Goal: Task Accomplishment & Management: Use online tool/utility

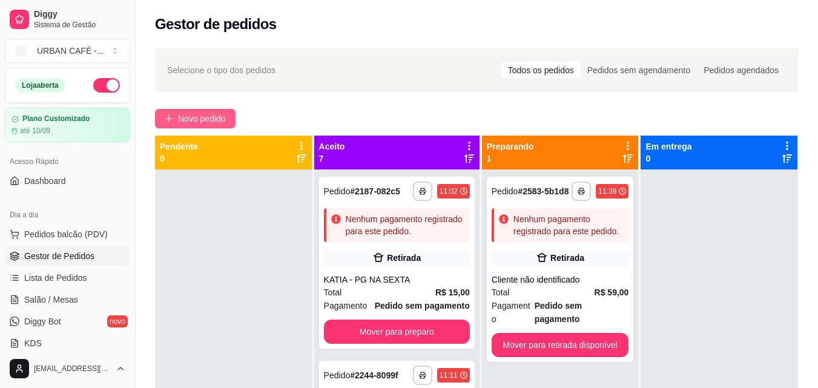
click at [209, 120] on span "Novo pedido" at bounding box center [202, 118] width 48 height 13
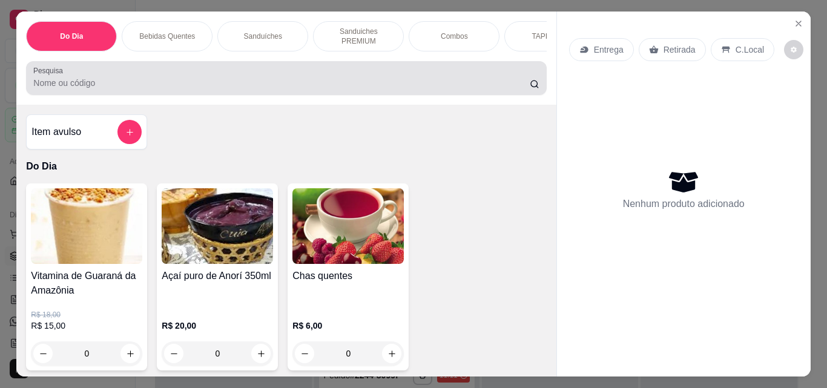
click at [322, 82] on input "Pesquisa" at bounding box center [281, 83] width 496 height 12
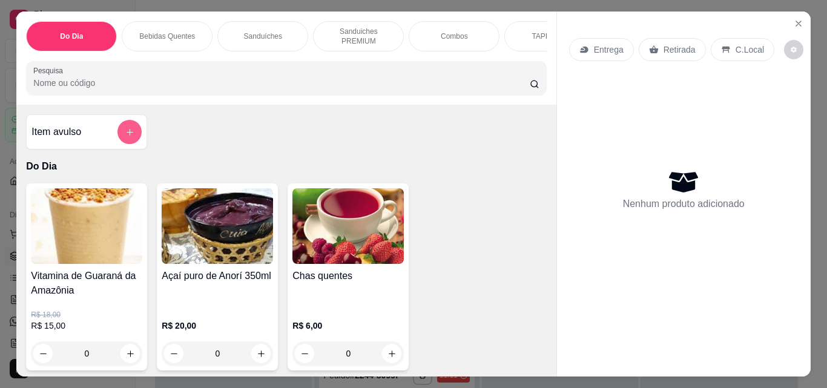
click at [135, 127] on button "add-separate-item" at bounding box center [129, 132] width 24 height 24
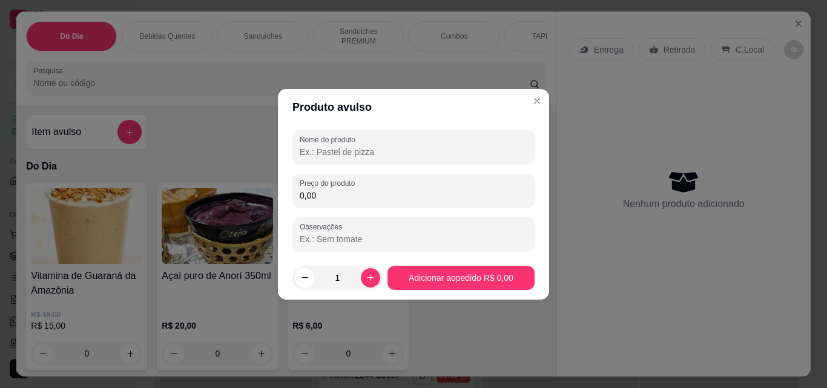
click at [340, 154] on input "Nome do produto" at bounding box center [414, 152] width 228 height 12
type input "redull"
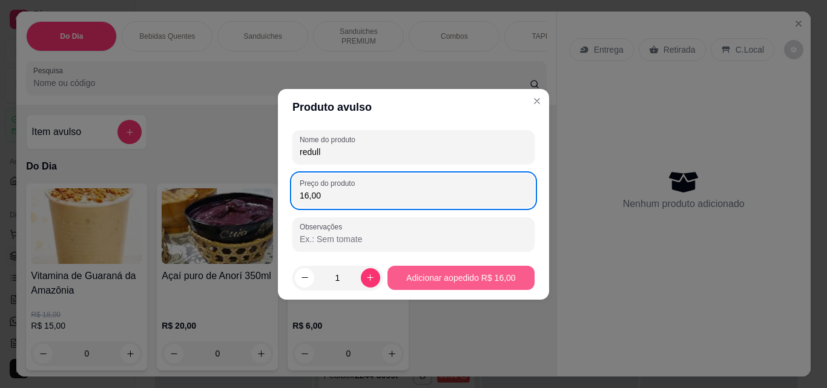
type input "16,00"
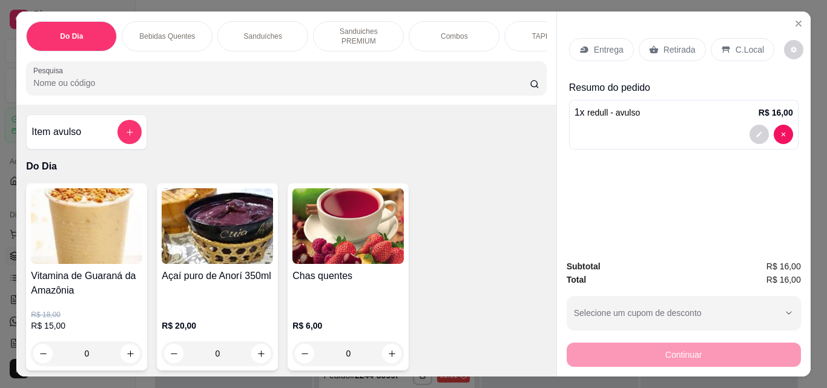
click at [670, 44] on p "Retirada" at bounding box center [680, 50] width 32 height 12
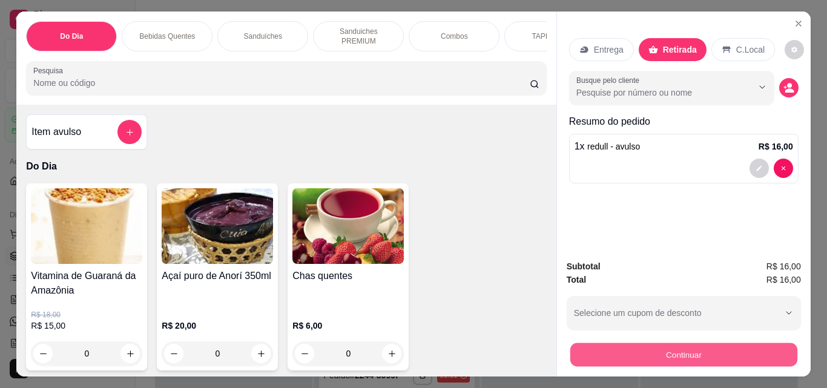
click at [675, 349] on button "Continuar" at bounding box center [683, 355] width 227 height 24
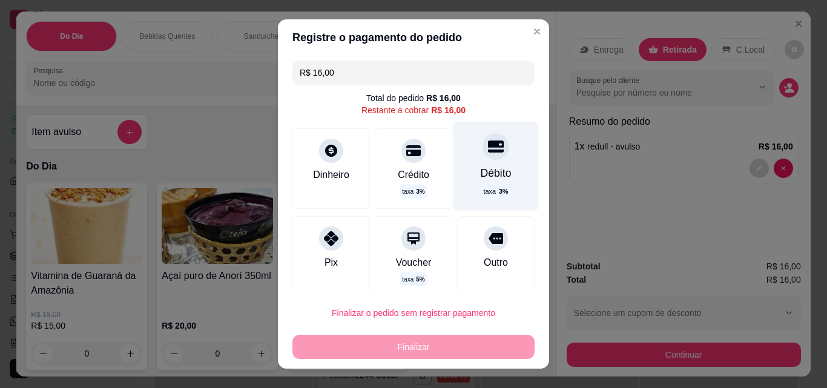
click at [481, 167] on div "Débito" at bounding box center [496, 173] width 31 height 16
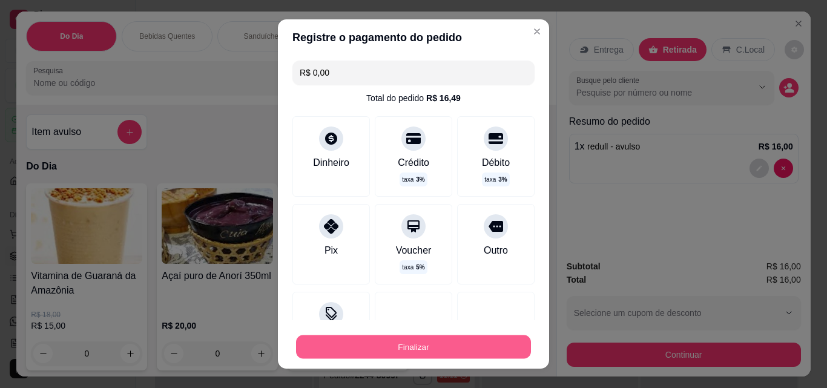
click at [444, 353] on button "Finalizar" at bounding box center [413, 347] width 235 height 24
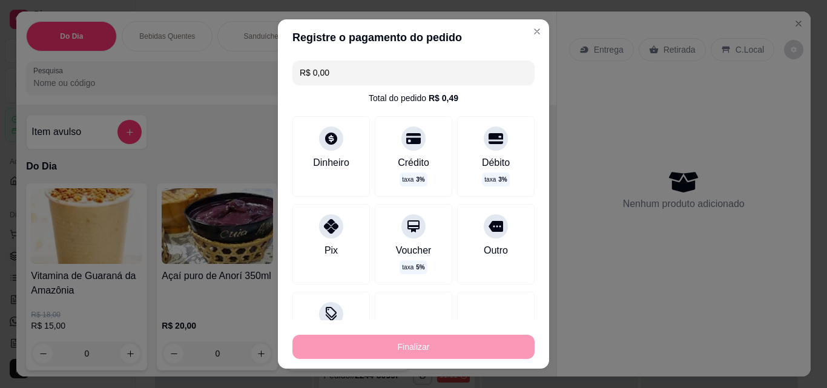
type input "-R$ 16,00"
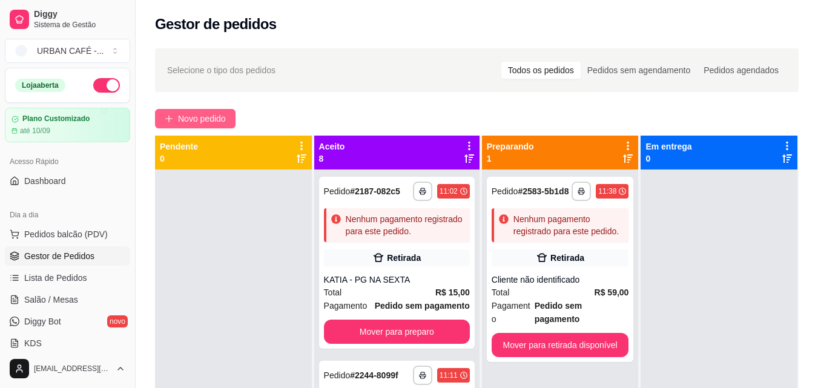
click at [204, 123] on span "Novo pedido" at bounding box center [202, 118] width 48 height 13
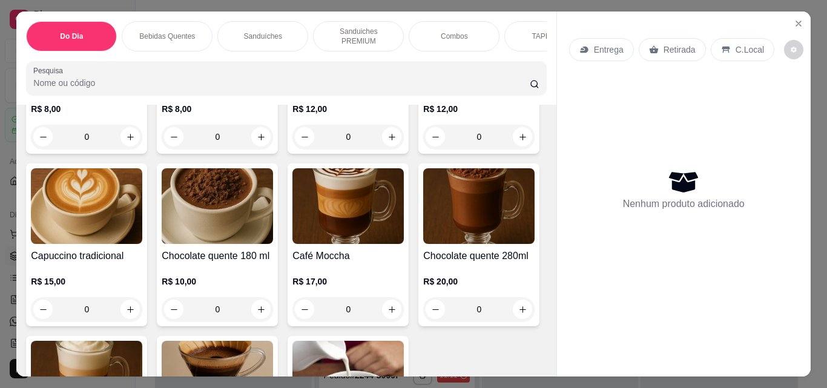
scroll to position [448, 0]
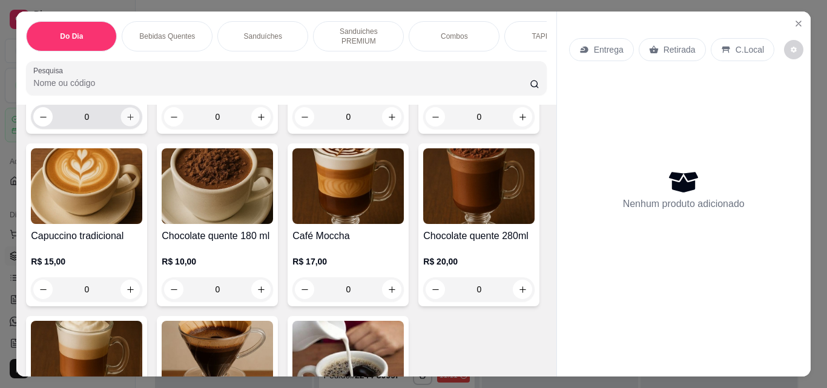
click at [128, 114] on icon "increase-product-quantity" at bounding box center [130, 117] width 9 height 9
type input "1"
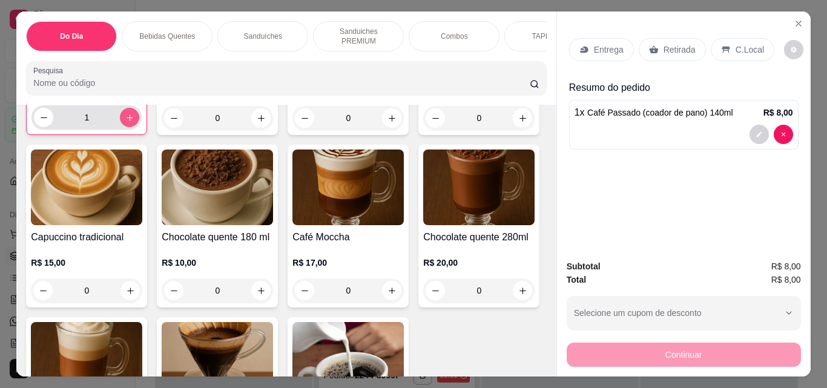
scroll to position [449, 0]
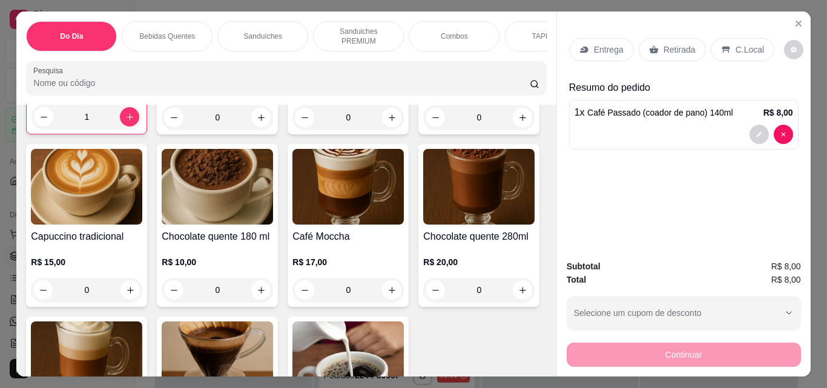
click at [671, 44] on p "Retirada" at bounding box center [680, 50] width 32 height 12
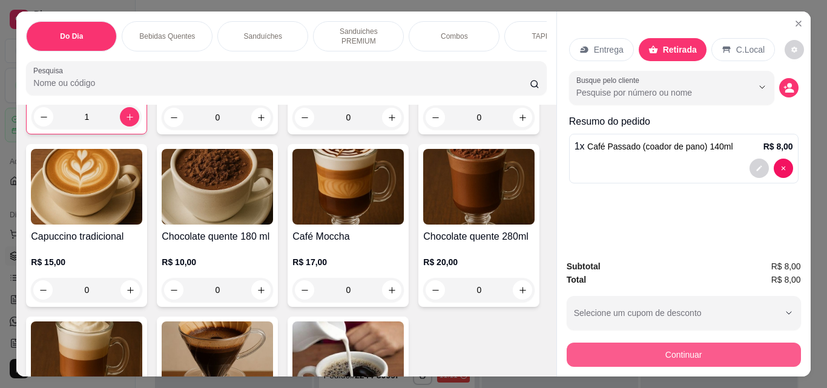
click at [667, 345] on button "Continuar" at bounding box center [684, 355] width 234 height 24
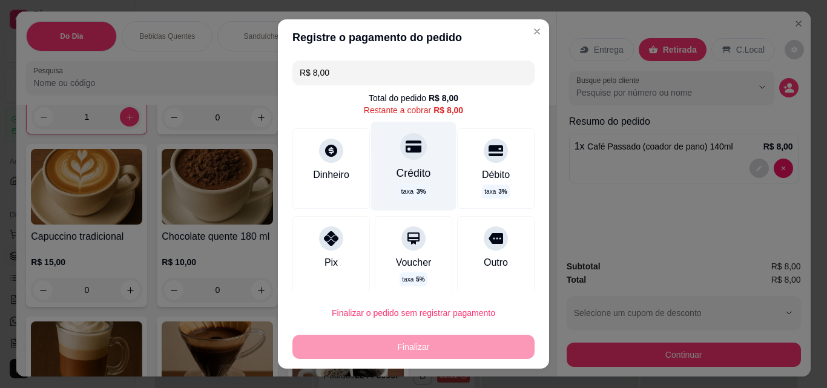
click at [383, 156] on div "Crédito taxa 3 %" at bounding box center [413, 166] width 85 height 88
type input "R$ 0,00"
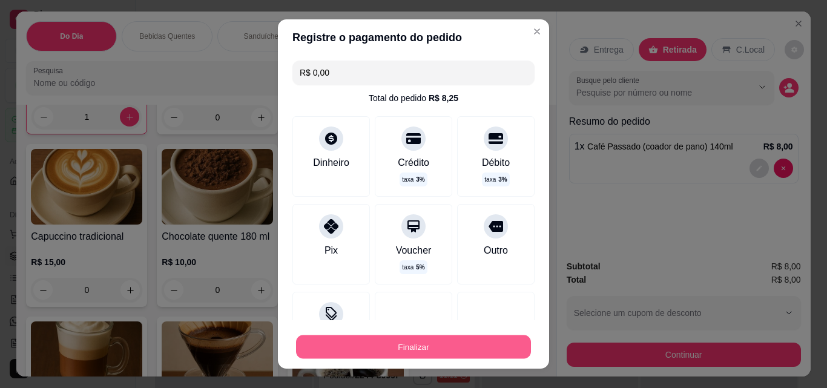
click at [411, 341] on button "Finalizar" at bounding box center [413, 347] width 235 height 24
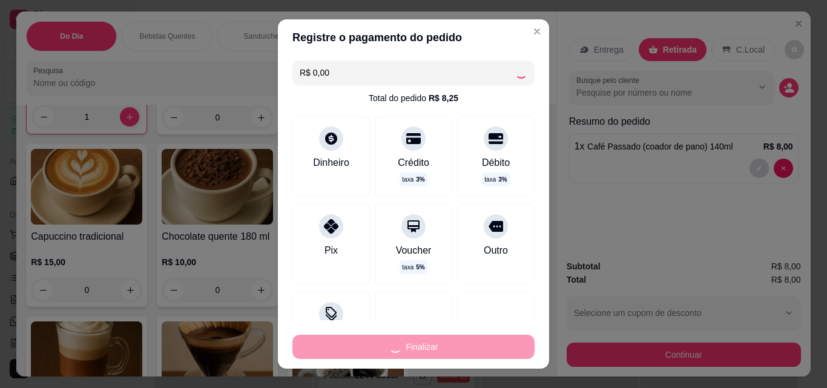
type input "0"
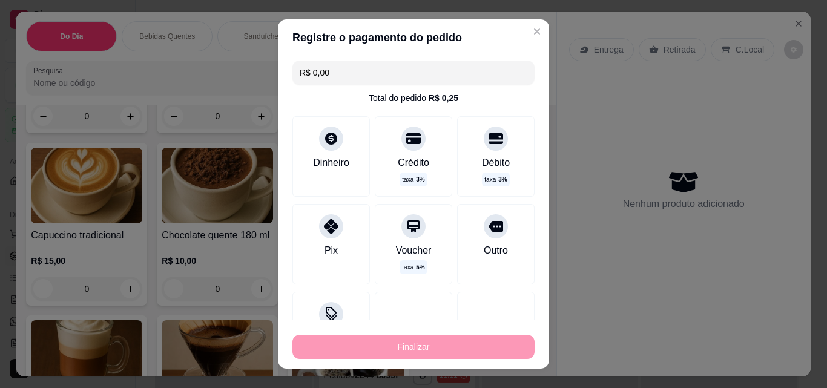
type input "-R$ 8,00"
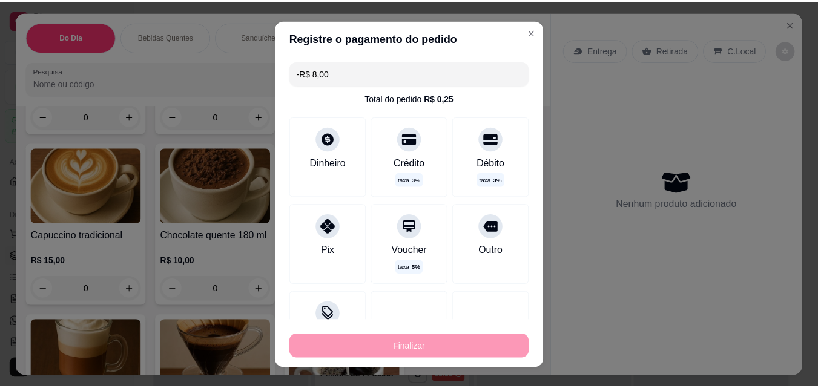
scroll to position [448, 0]
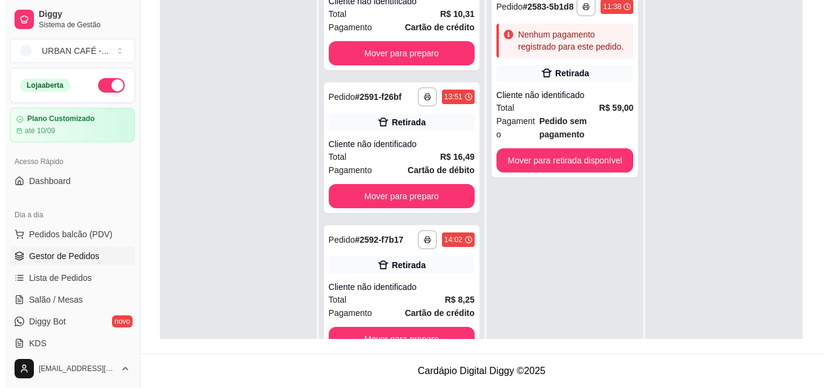
scroll to position [1255, 0]
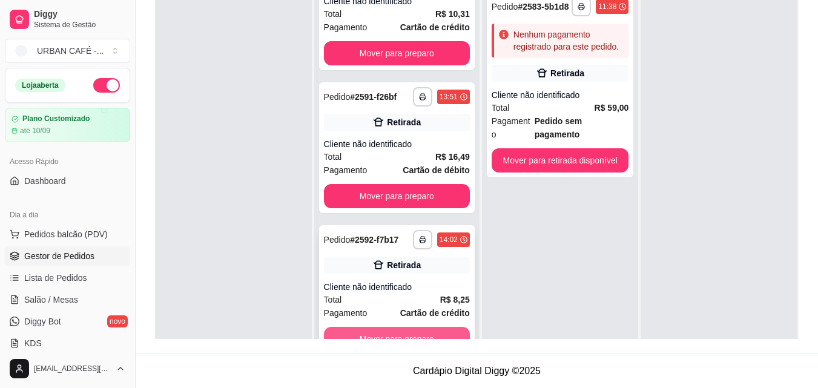
click at [441, 338] on button "Mover para preparo" at bounding box center [397, 339] width 146 height 24
click at [441, 338] on div "Mover para preparo" at bounding box center [397, 339] width 146 height 24
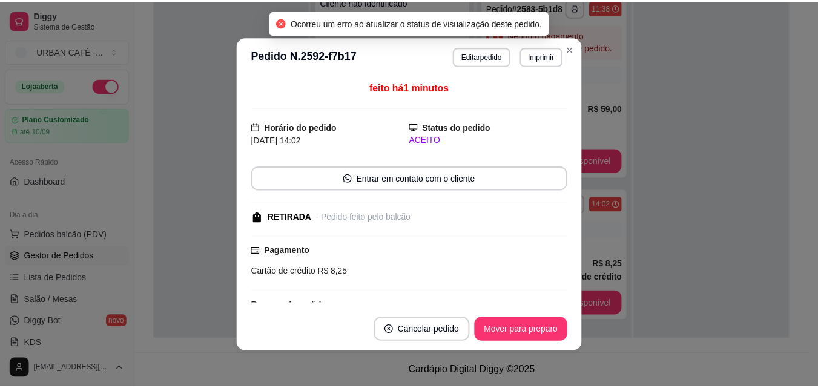
scroll to position [1111, 0]
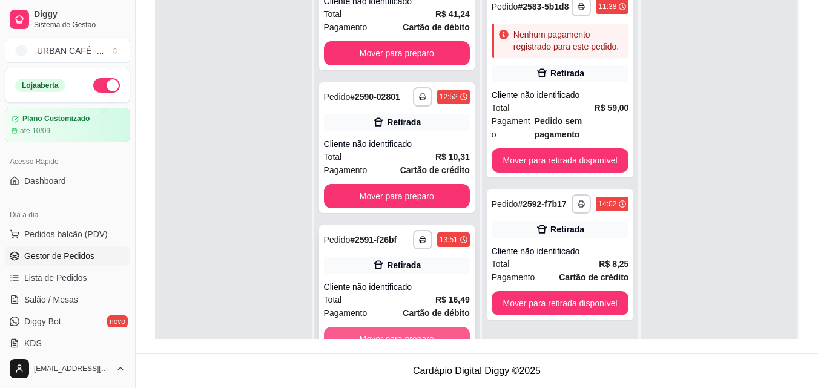
click at [430, 328] on button "Mover para preparo" at bounding box center [397, 339] width 146 height 24
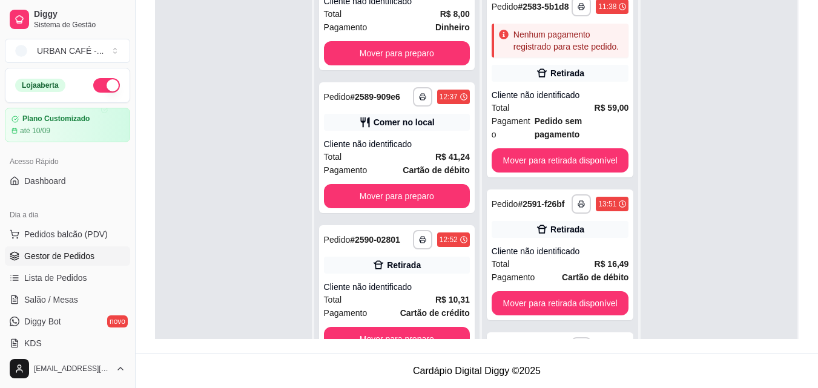
scroll to position [958, 0]
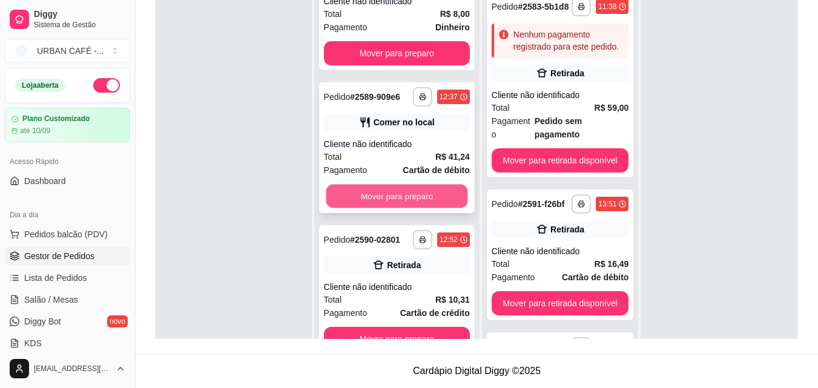
click at [425, 185] on button "Mover para preparo" at bounding box center [397, 197] width 142 height 24
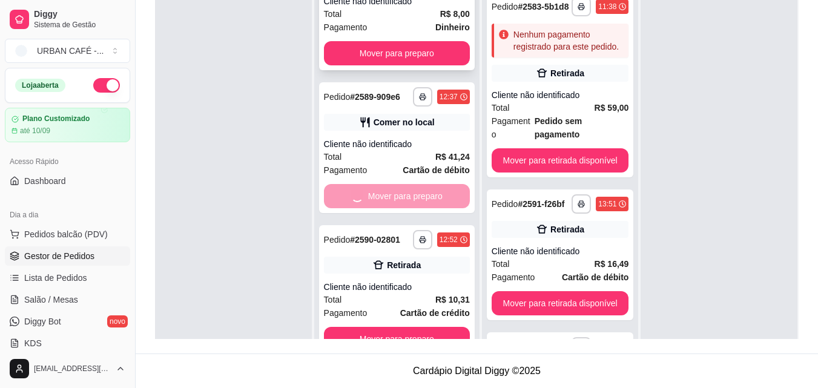
scroll to position [806, 0]
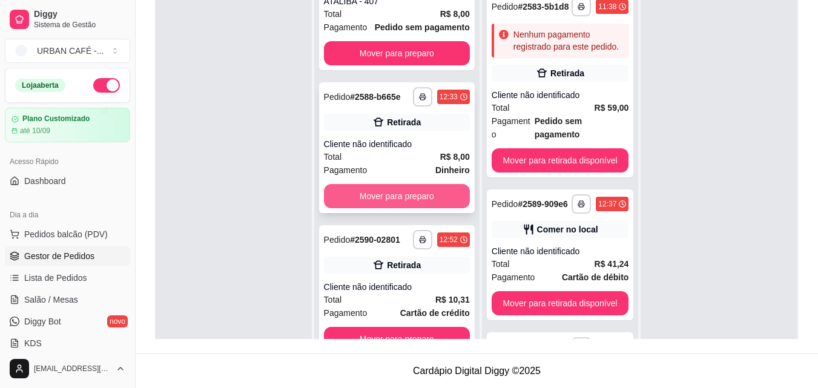
click at [406, 184] on button "Mover para preparo" at bounding box center [397, 196] width 146 height 24
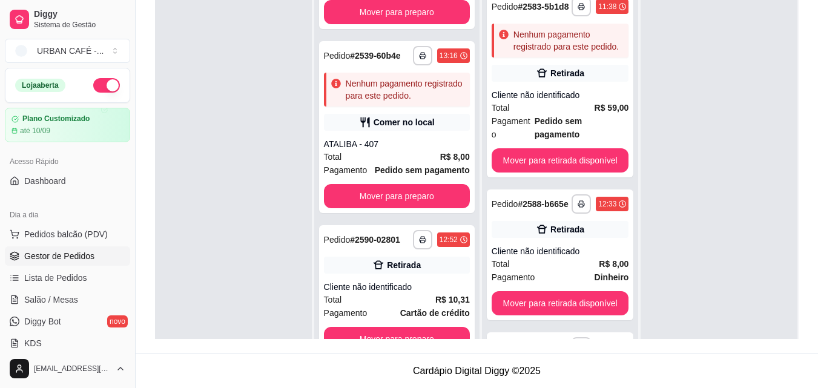
scroll to position [653, 0]
click at [424, 332] on button "Mover para preparo" at bounding box center [397, 340] width 142 height 24
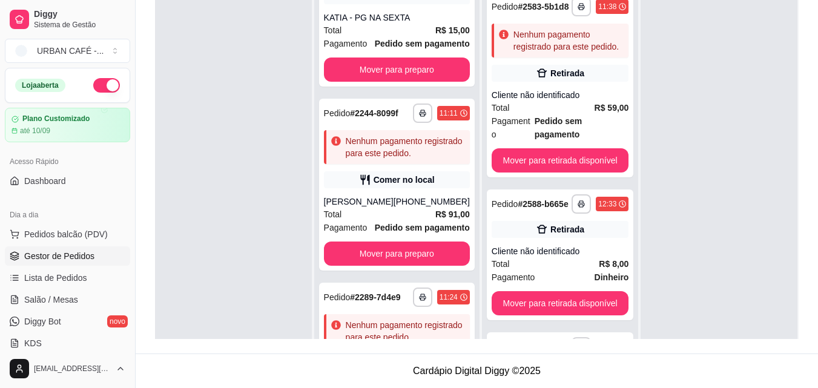
scroll to position [0, 0]
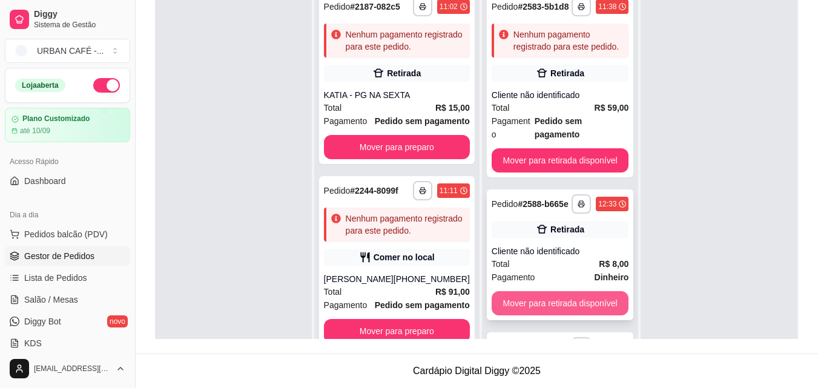
click at [568, 305] on button "Mover para retirada disponível" at bounding box center [560, 303] width 137 height 24
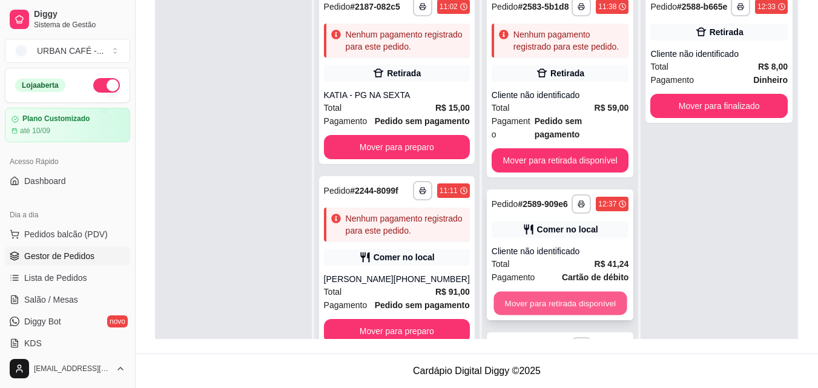
click at [581, 302] on button "Mover para retirada disponível" at bounding box center [559, 304] width 133 height 24
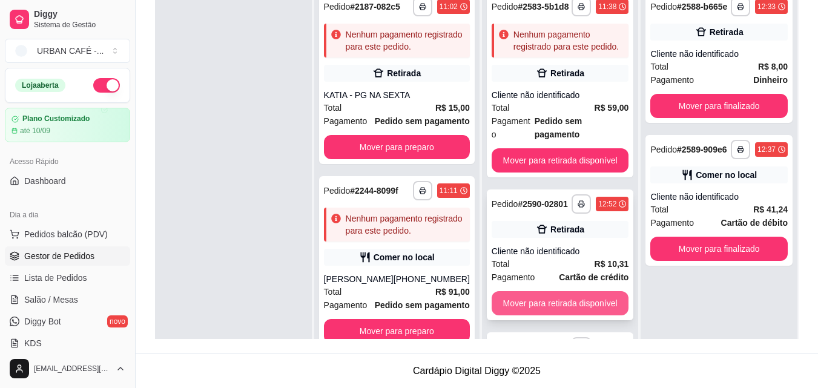
click at [578, 302] on button "Mover para retirada disponível" at bounding box center [560, 303] width 137 height 24
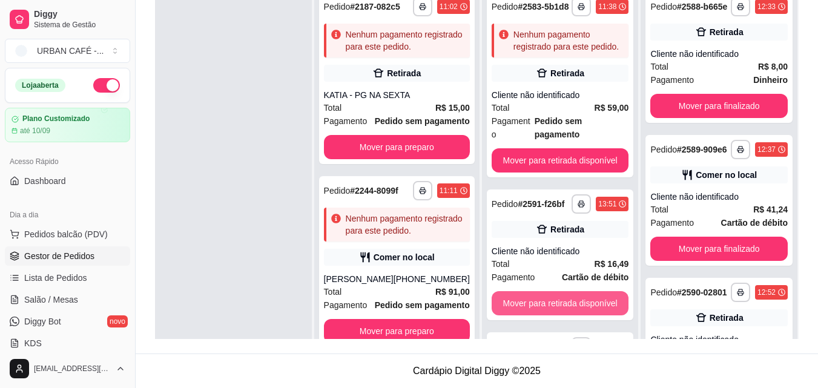
click at [578, 302] on button "Mover para retirada disponível" at bounding box center [560, 303] width 137 height 24
click at [569, 293] on button "Mover para retirada disponível" at bounding box center [559, 304] width 133 height 24
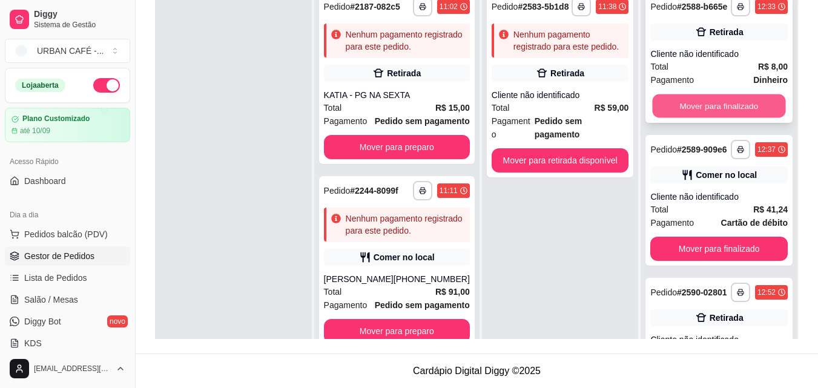
click at [719, 117] on button "Mover para finalizado" at bounding box center [719, 106] width 133 height 24
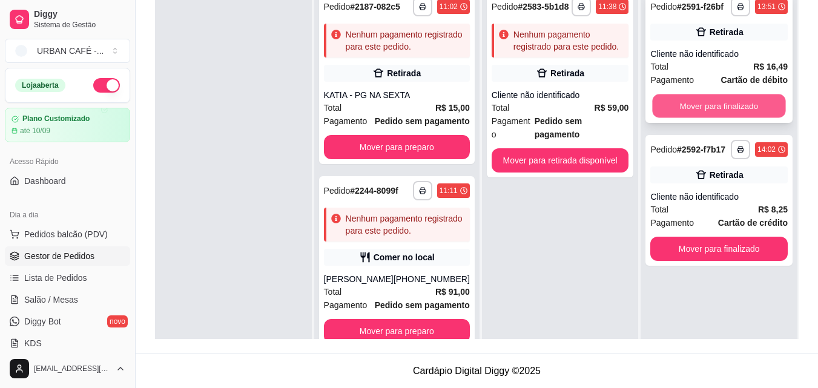
click at [719, 117] on button "Mover para finalizado" at bounding box center [719, 106] width 133 height 24
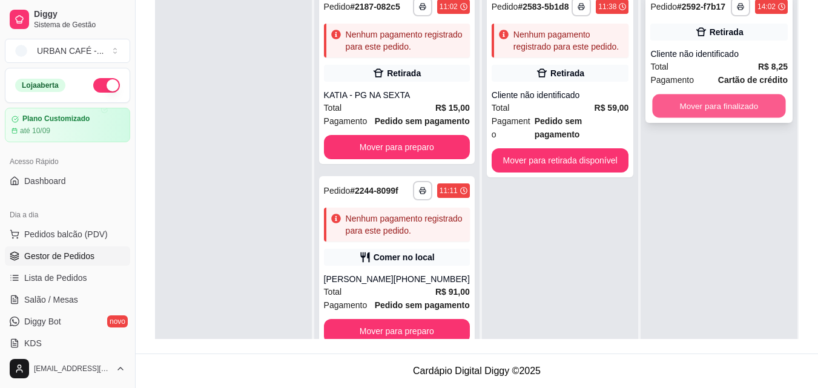
click at [730, 111] on button "Mover para finalizado" at bounding box center [719, 106] width 133 height 24
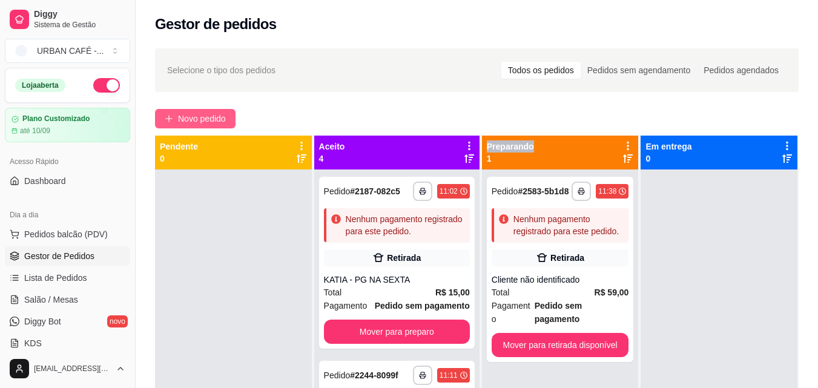
click at [213, 117] on span "Novo pedido" at bounding box center [202, 118] width 48 height 13
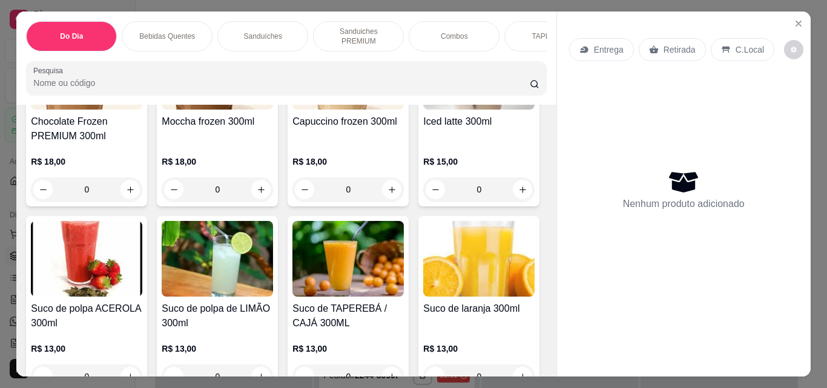
scroll to position [5094, 0]
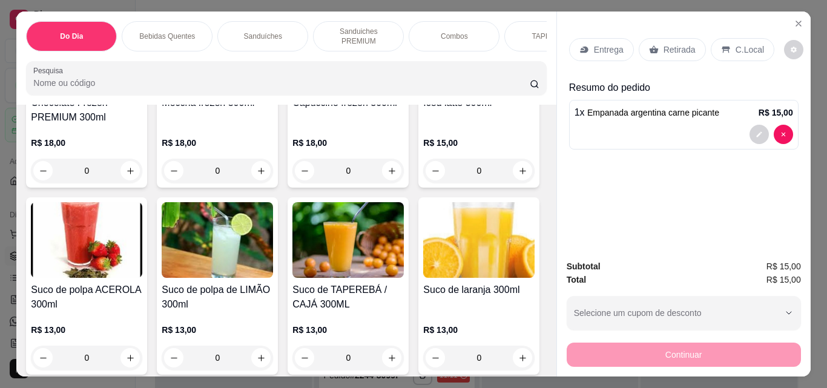
type input "2"
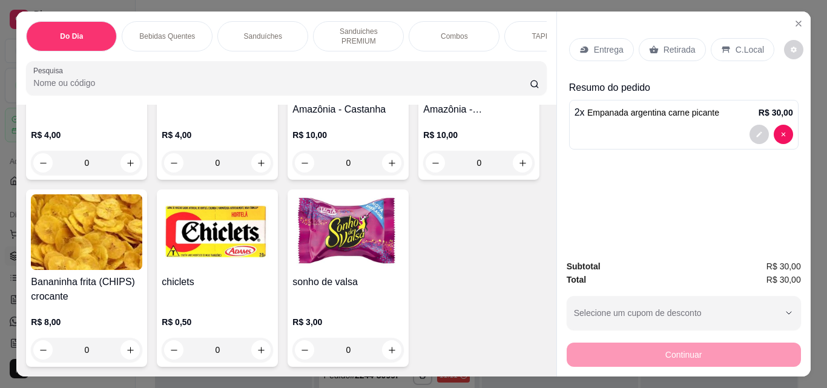
scroll to position [7724, 0]
click at [257, 168] on icon "increase-product-quantity" at bounding box center [261, 163] width 9 height 9
type input "1"
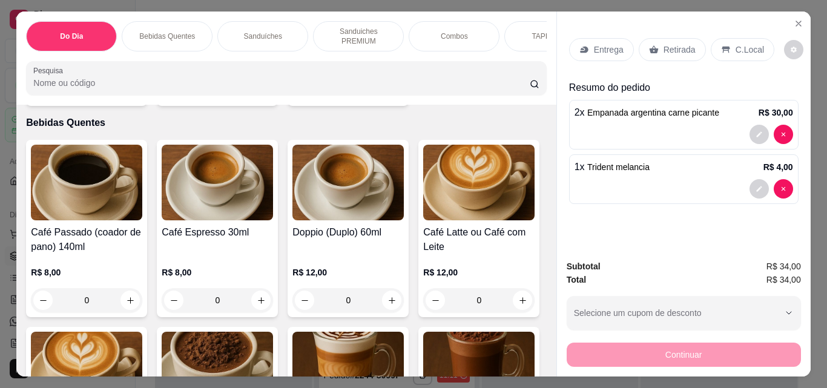
scroll to position [0, 0]
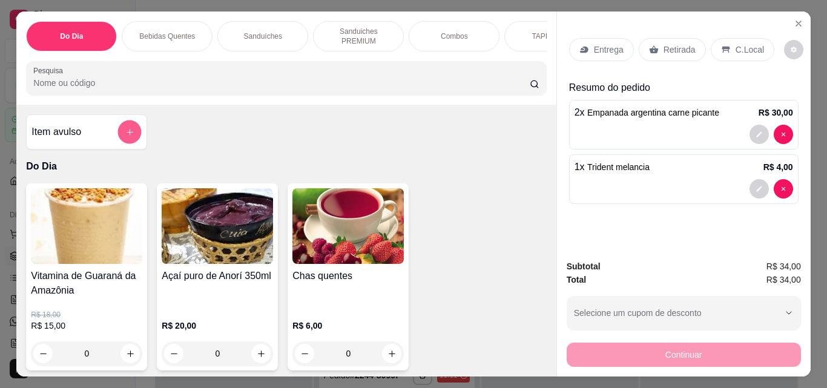
click at [132, 134] on button "add-separate-item" at bounding box center [130, 132] width 24 height 24
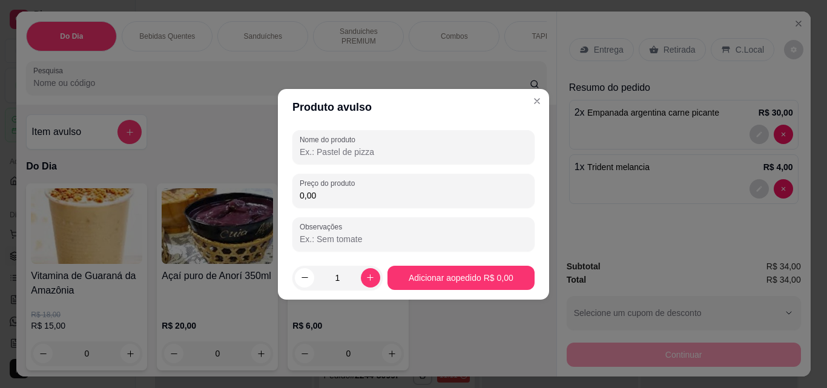
click at [336, 154] on input "Nome do produto" at bounding box center [414, 152] width 228 height 12
type input "coca 320"
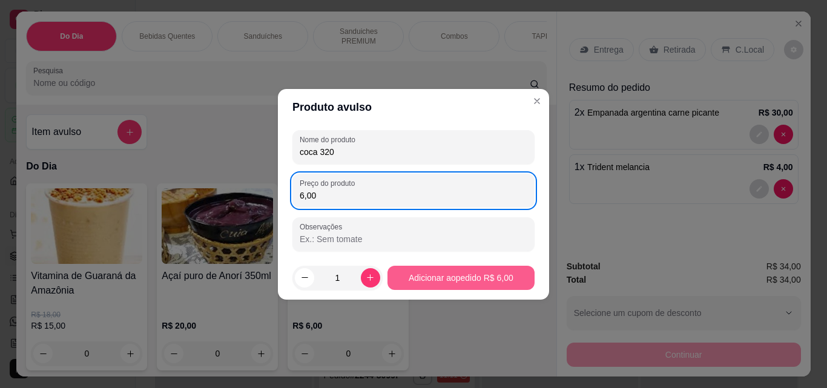
type input "6,00"
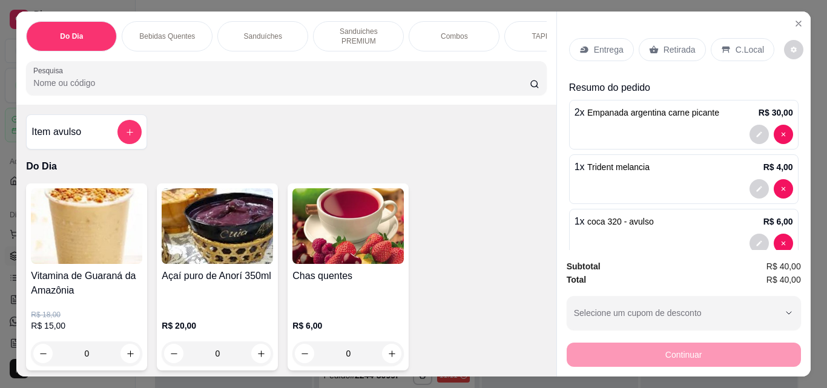
click at [736, 45] on p "C.Local" at bounding box center [750, 50] width 28 height 12
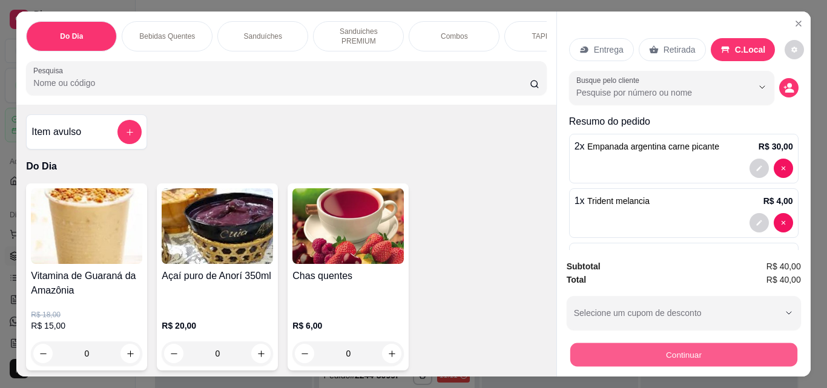
click at [675, 350] on button "Continuar" at bounding box center [683, 355] width 227 height 24
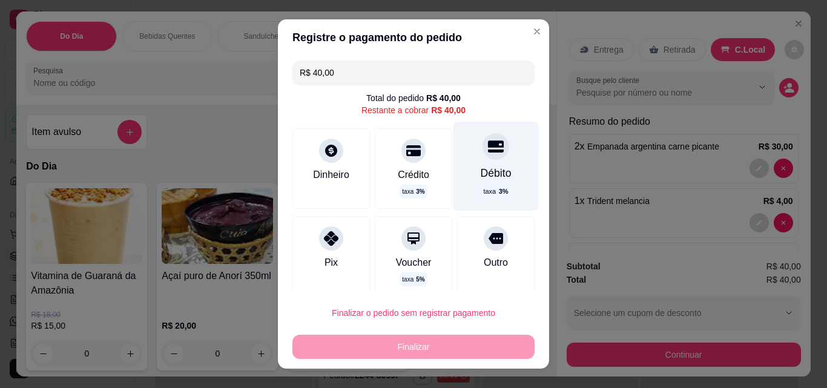
click at [488, 148] on icon at bounding box center [496, 147] width 16 height 16
type input "R$ 0,00"
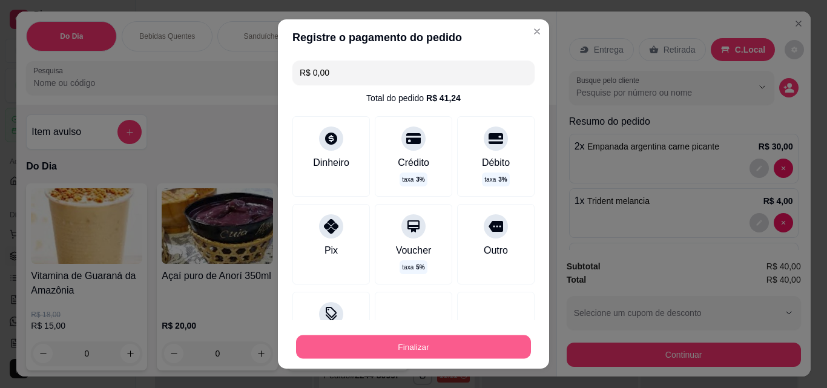
click at [412, 351] on button "Finalizar" at bounding box center [413, 347] width 235 height 24
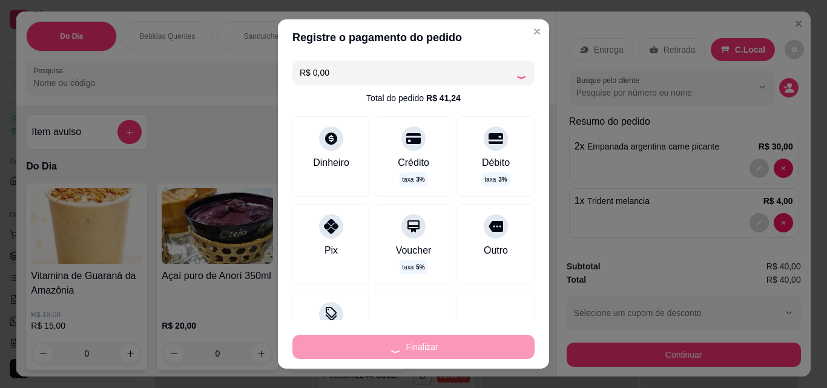
type input "0"
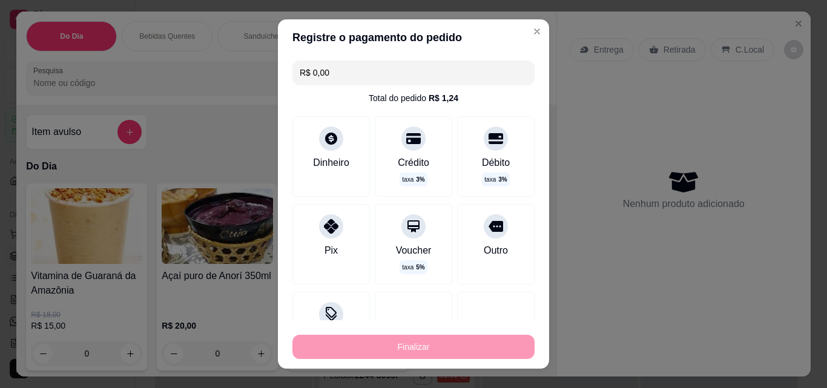
type input "-R$ 40,00"
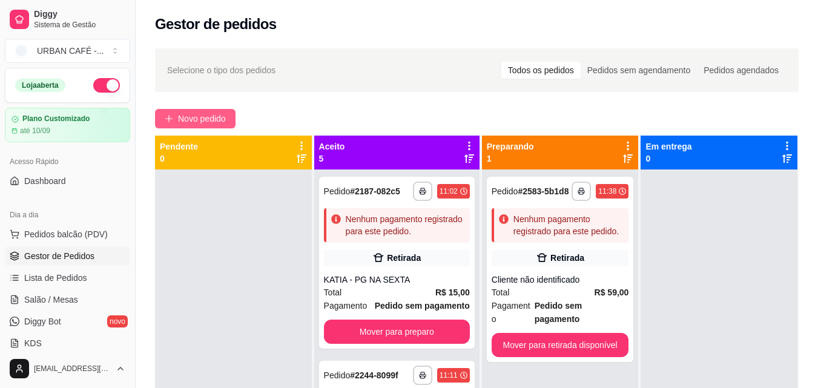
click at [220, 114] on span "Novo pedido" at bounding box center [202, 118] width 48 height 13
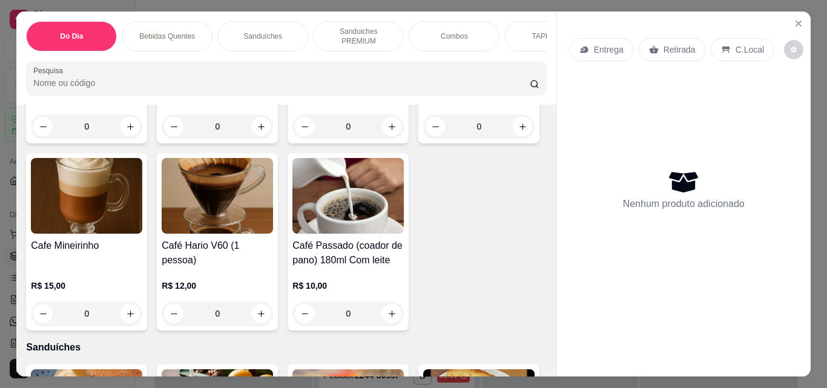
scroll to position [849, 0]
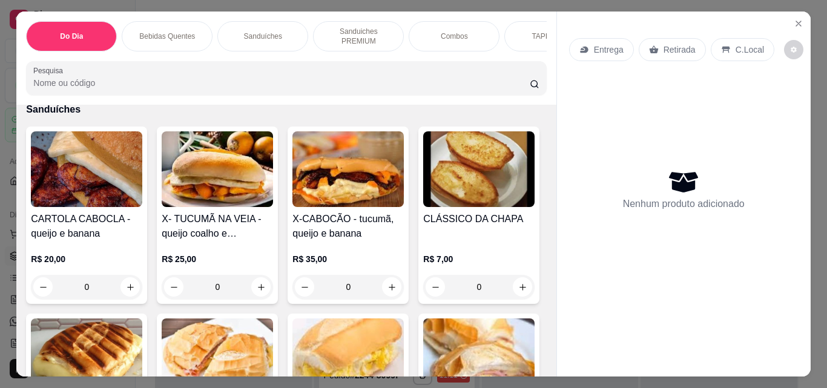
click at [257, 81] on icon "increase-product-quantity" at bounding box center [261, 75] width 9 height 9
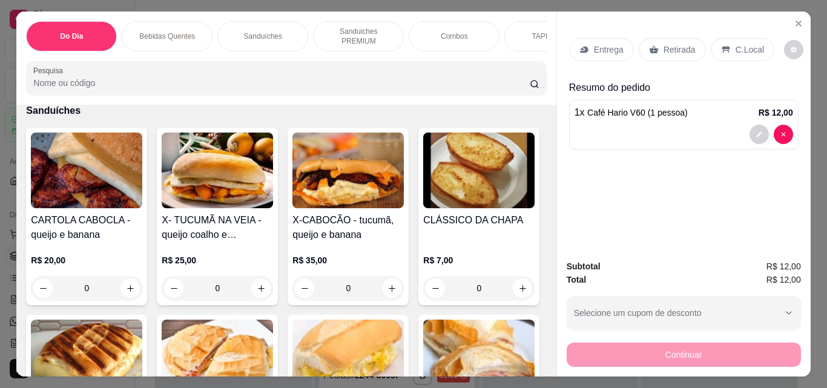
scroll to position [849, 0]
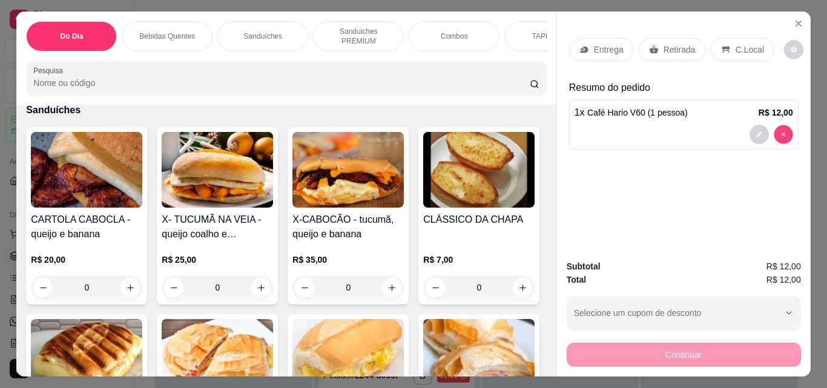
type input "0"
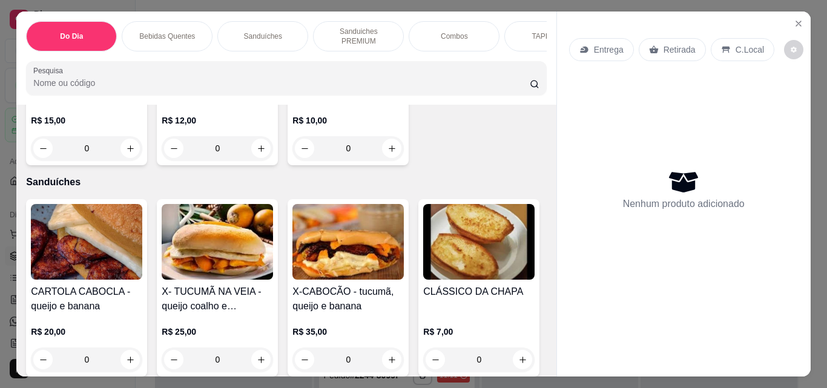
scroll to position [728, 0]
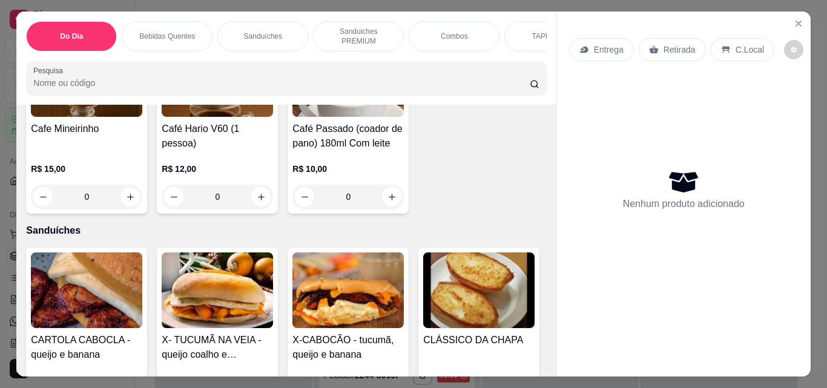
click at [383, 19] on button "increase-product-quantity" at bounding box center [392, 10] width 19 height 19
type input "1"
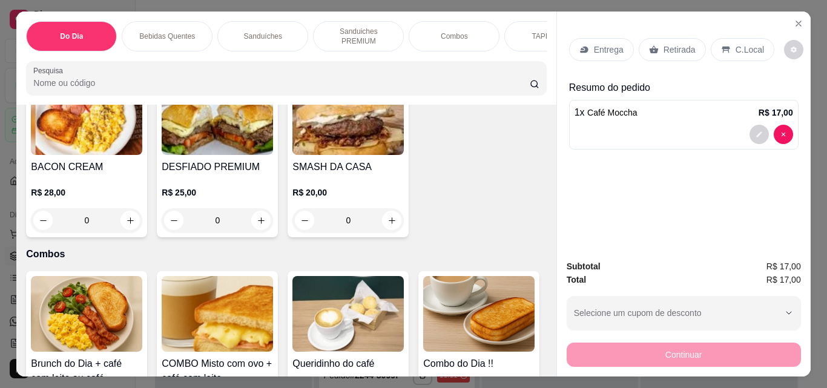
scroll to position [1549, 0]
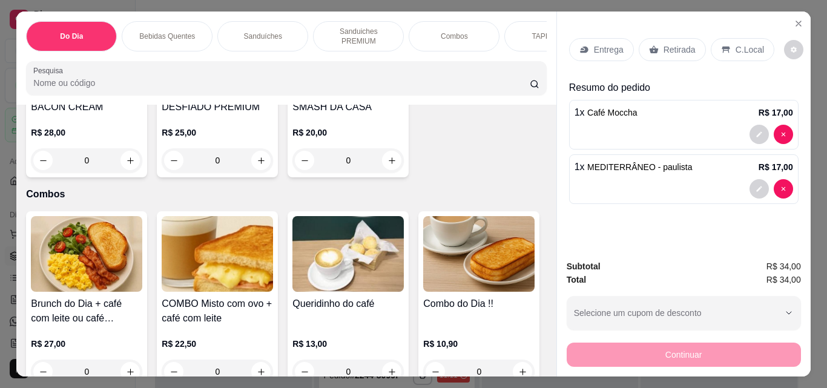
type input "1"
click at [755, 47] on div "C.Local" at bounding box center [743, 49] width 64 height 23
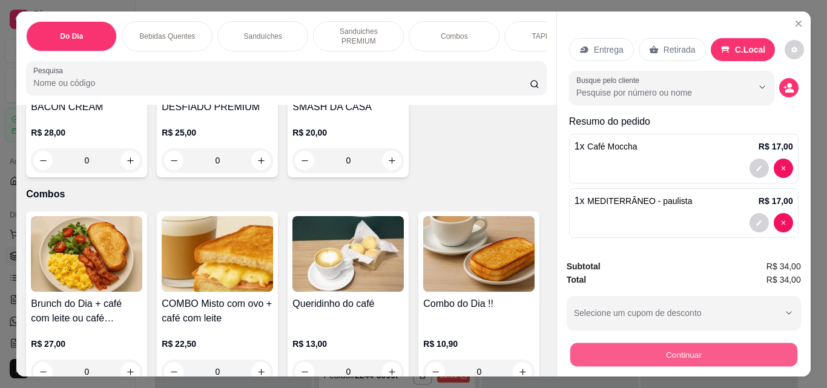
click at [673, 349] on button "Continuar" at bounding box center [683, 355] width 227 height 24
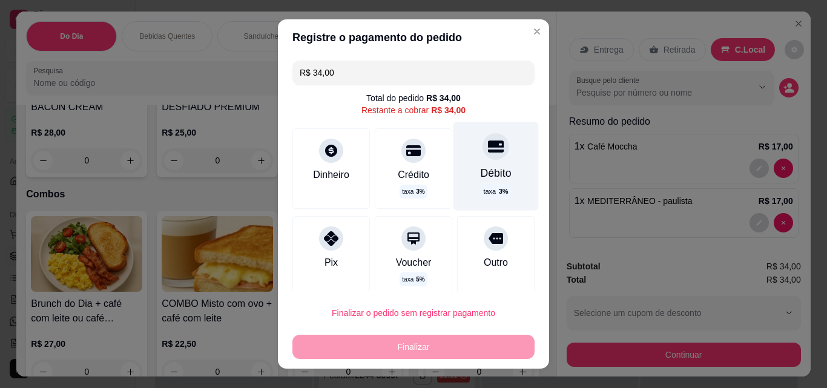
click at [481, 167] on div "Débito" at bounding box center [496, 173] width 31 height 16
type input "R$ 0,00"
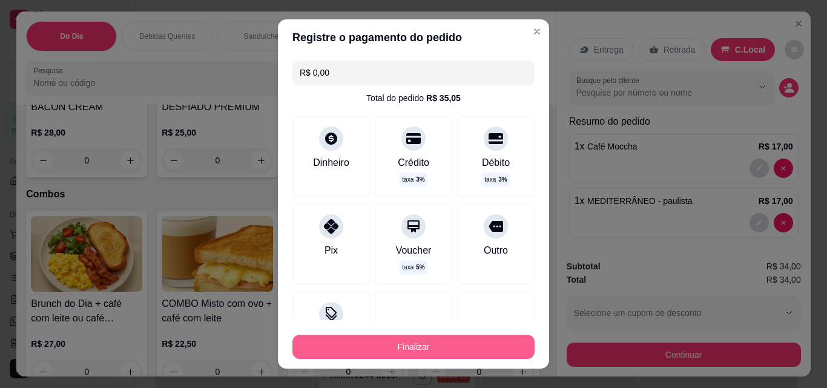
click at [437, 349] on button "Finalizar" at bounding box center [413, 347] width 242 height 24
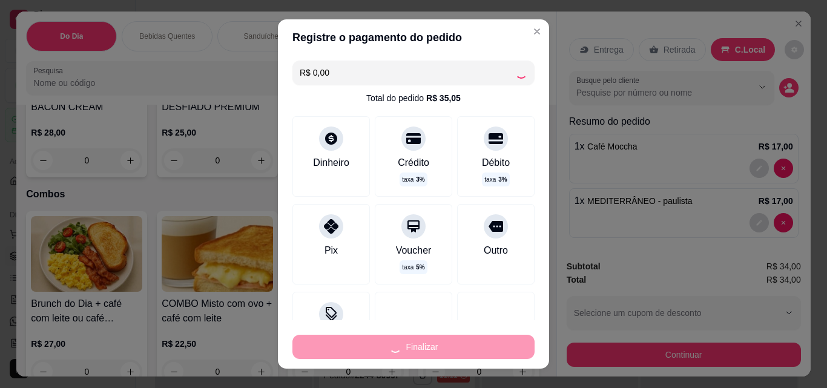
type input "0"
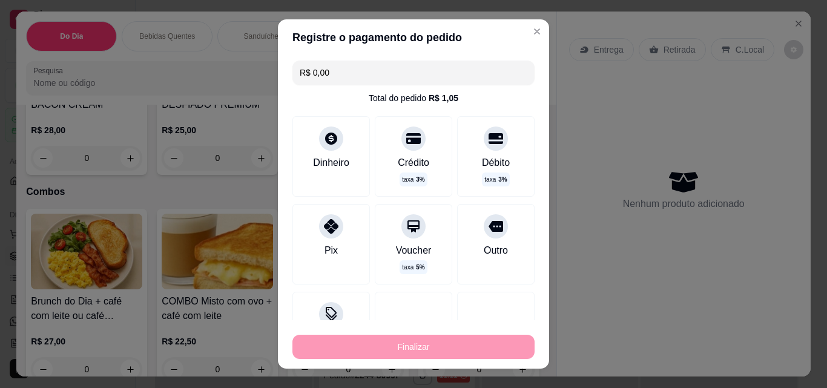
type input "-R$ 34,00"
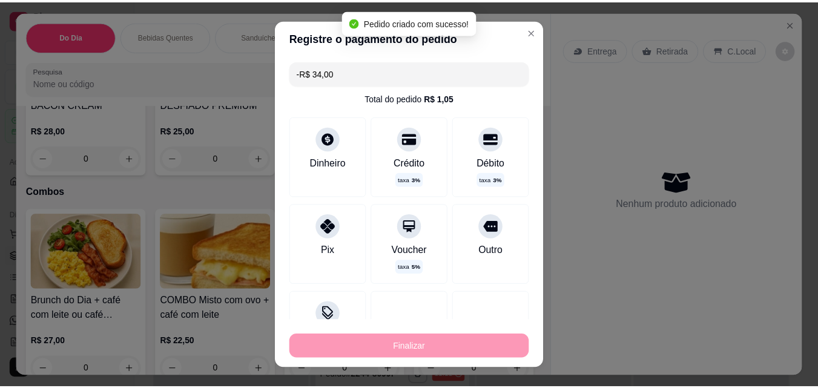
scroll to position [1548, 0]
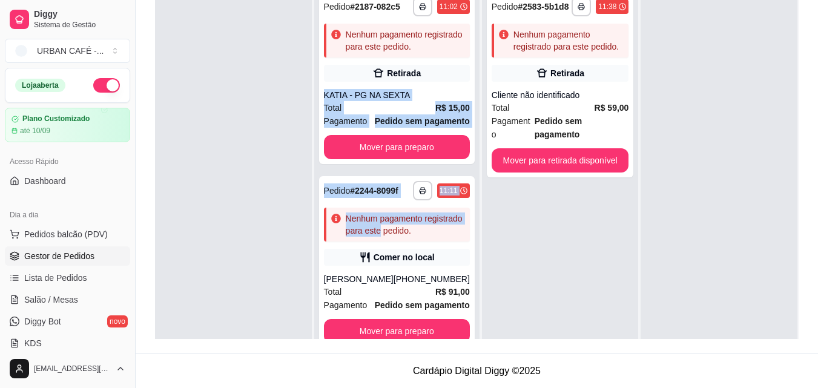
drag, startPoint x: 455, startPoint y: 273, endPoint x: 461, endPoint y: -28, distance: 301.0
click at [461, 0] on html "**********" at bounding box center [409, 9] width 818 height 388
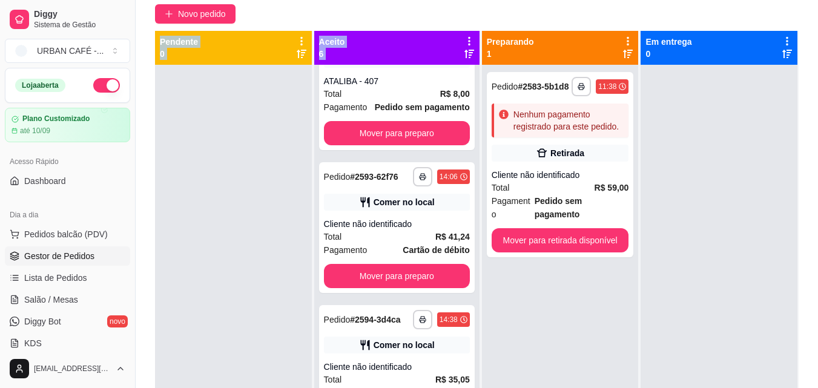
scroll to position [185, 0]
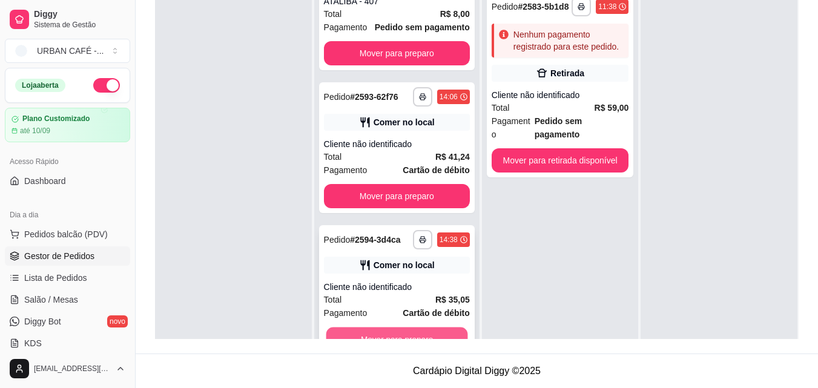
click at [423, 329] on button "Mover para preparo" at bounding box center [397, 340] width 142 height 24
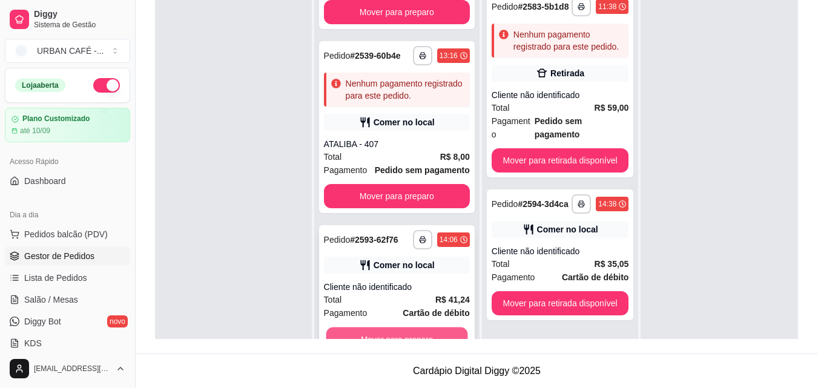
click at [411, 331] on button "Mover para preparo" at bounding box center [397, 340] width 142 height 24
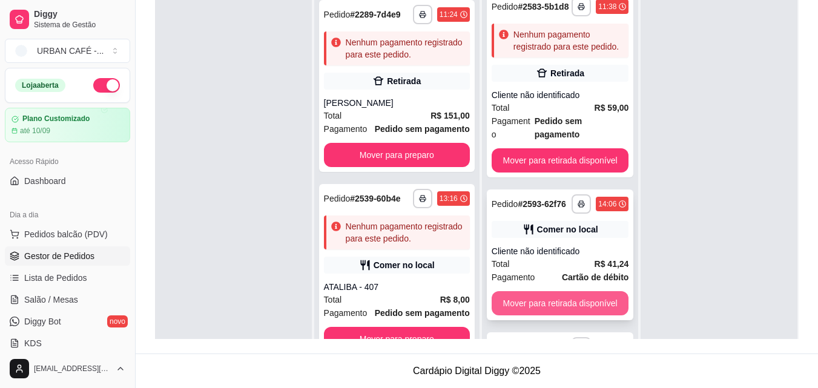
scroll to position [501, 0]
click at [576, 305] on button "Mover para retirada disponível" at bounding box center [559, 304] width 133 height 24
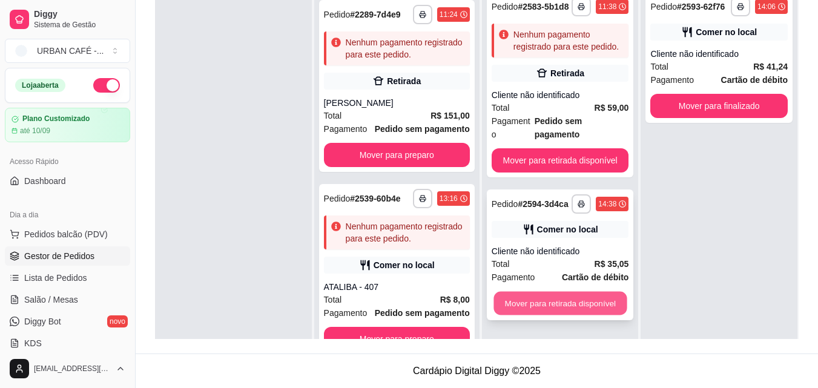
click at [587, 292] on button "Mover para retirada disponível" at bounding box center [559, 304] width 133 height 24
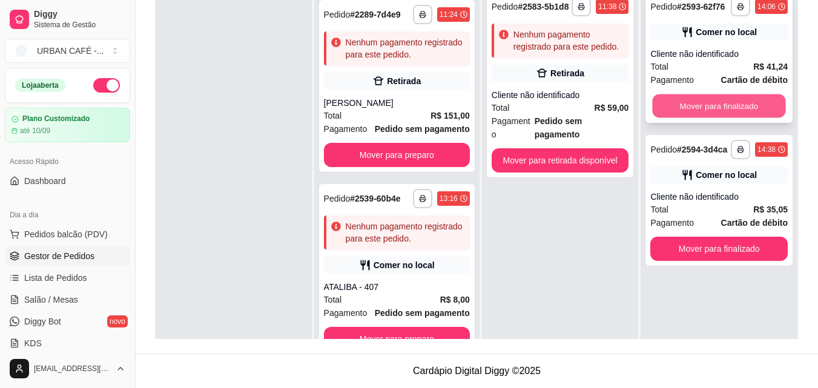
click at [728, 111] on button "Mover para finalizado" at bounding box center [719, 106] width 133 height 24
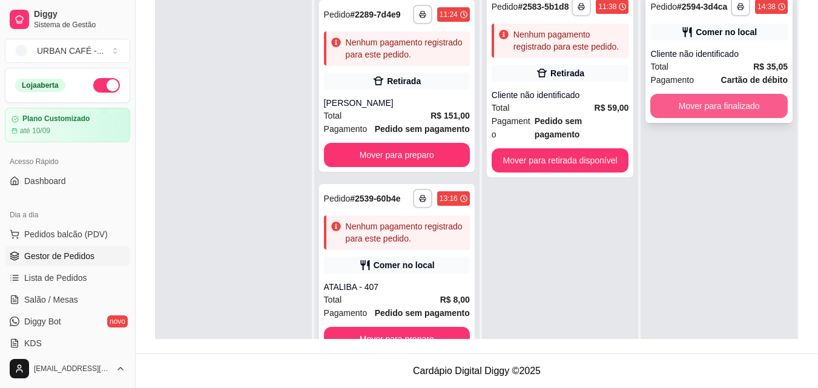
click at [725, 107] on button "Mover para finalizado" at bounding box center [718, 106] width 137 height 24
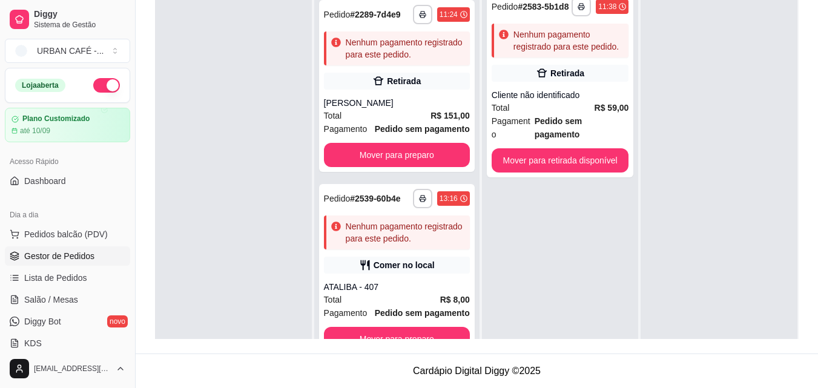
scroll to position [0, 0]
